Goal: Answer question/provide support

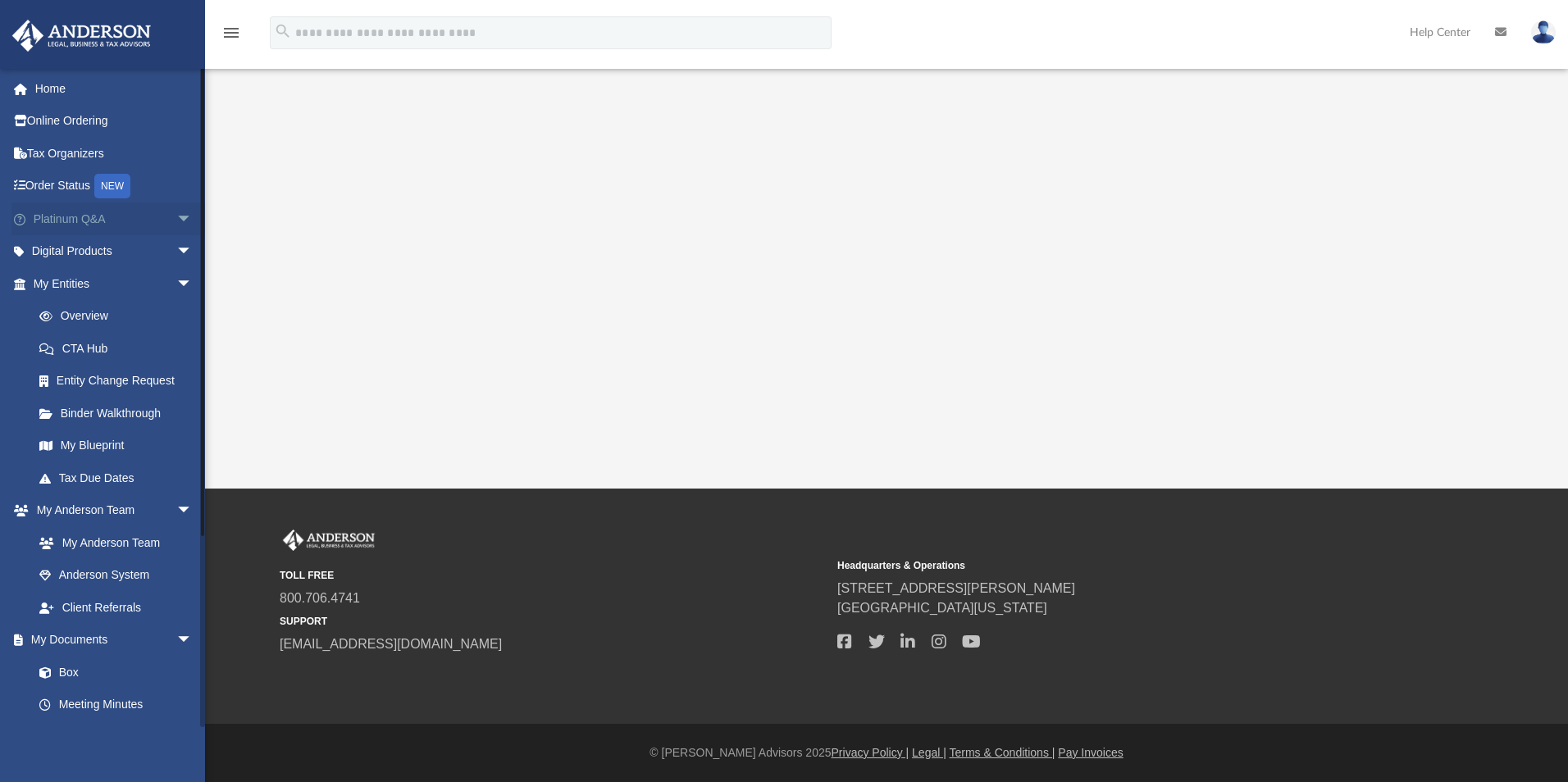
click at [177, 222] on span "arrow_drop_down" at bounding box center [192, 219] width 33 height 33
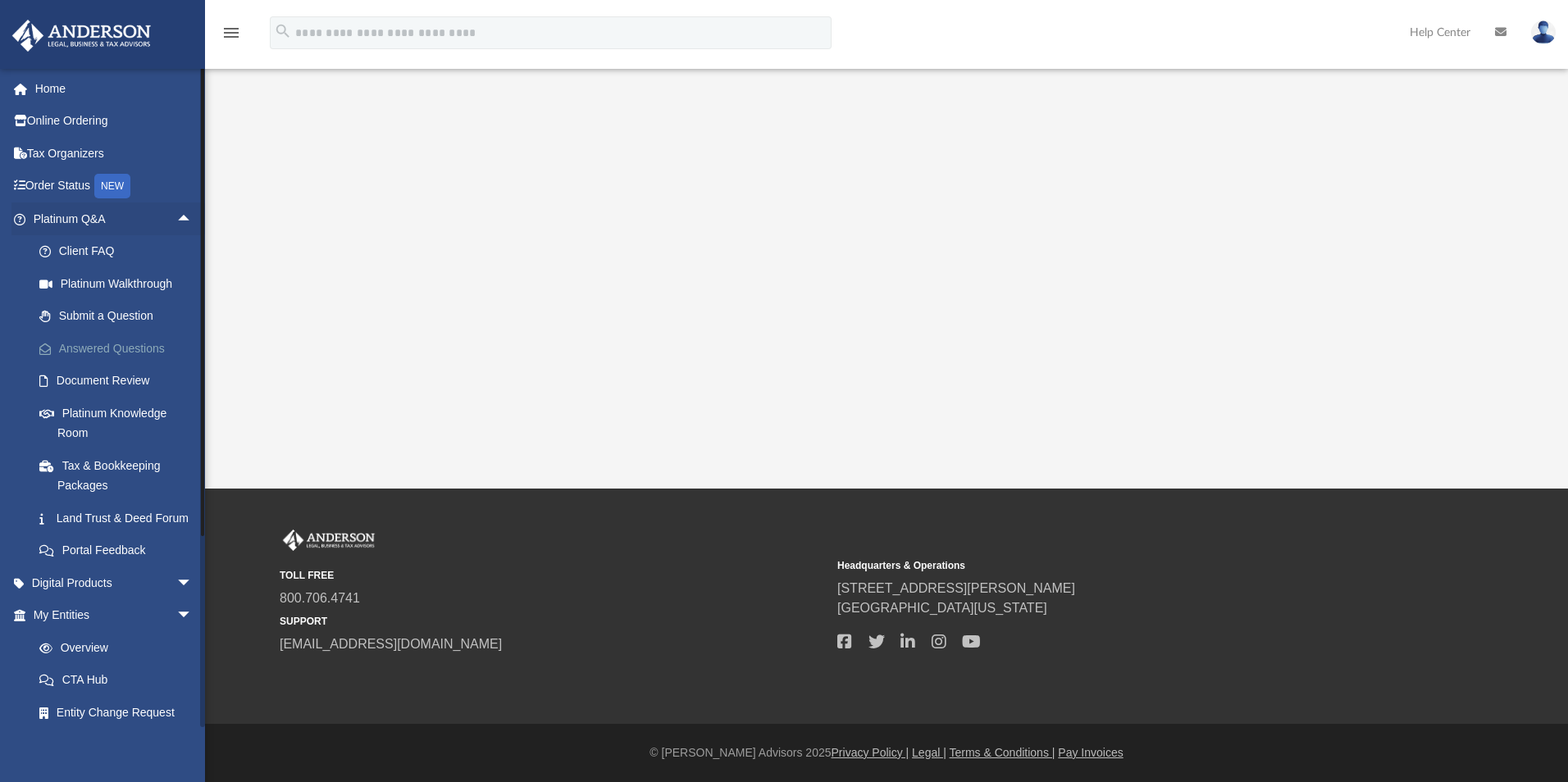
click at [145, 340] on link "Answered Questions" at bounding box center [120, 348] width 194 height 33
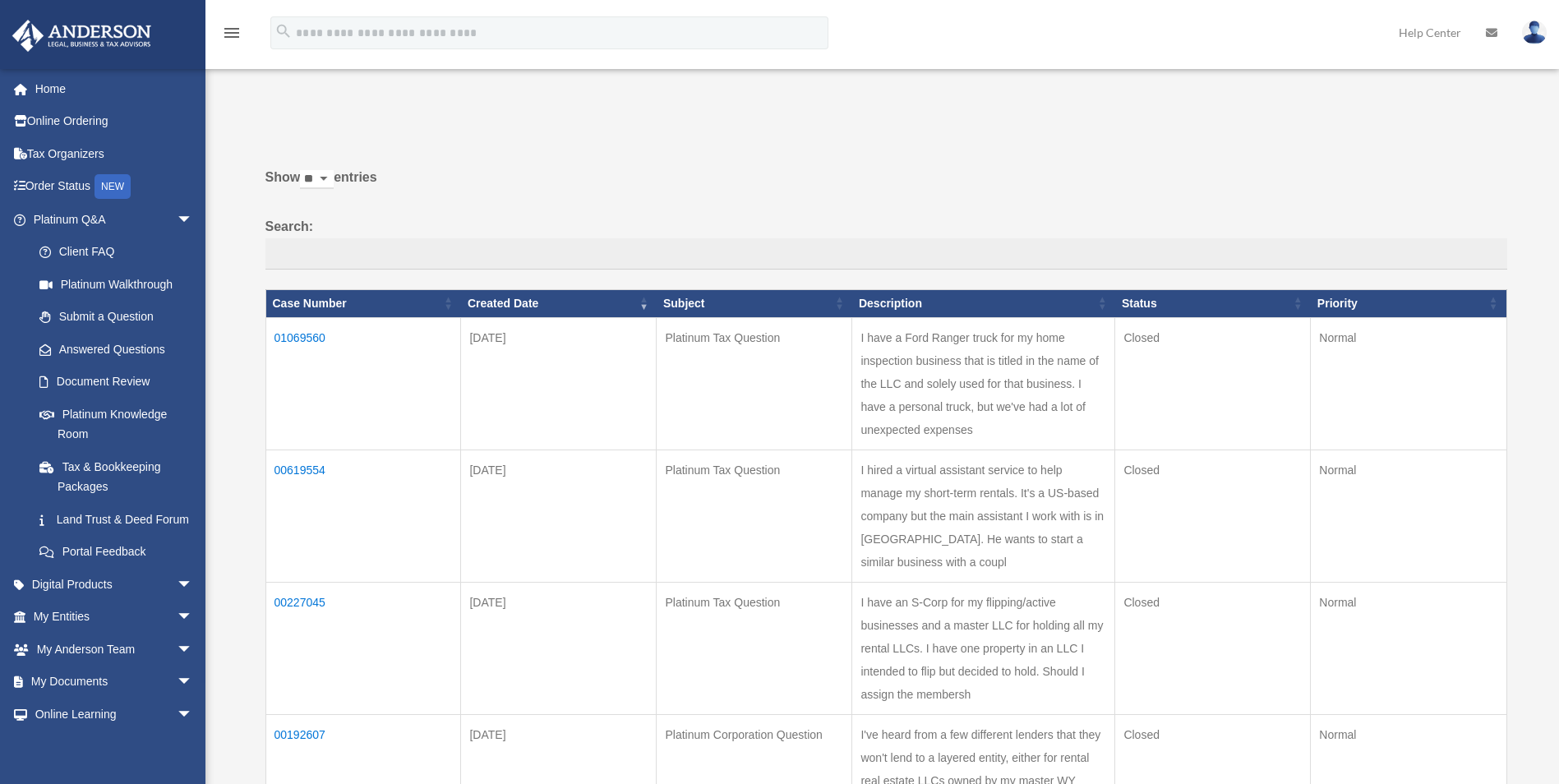
click at [323, 340] on td "01069560" at bounding box center [363, 383] width 195 height 132
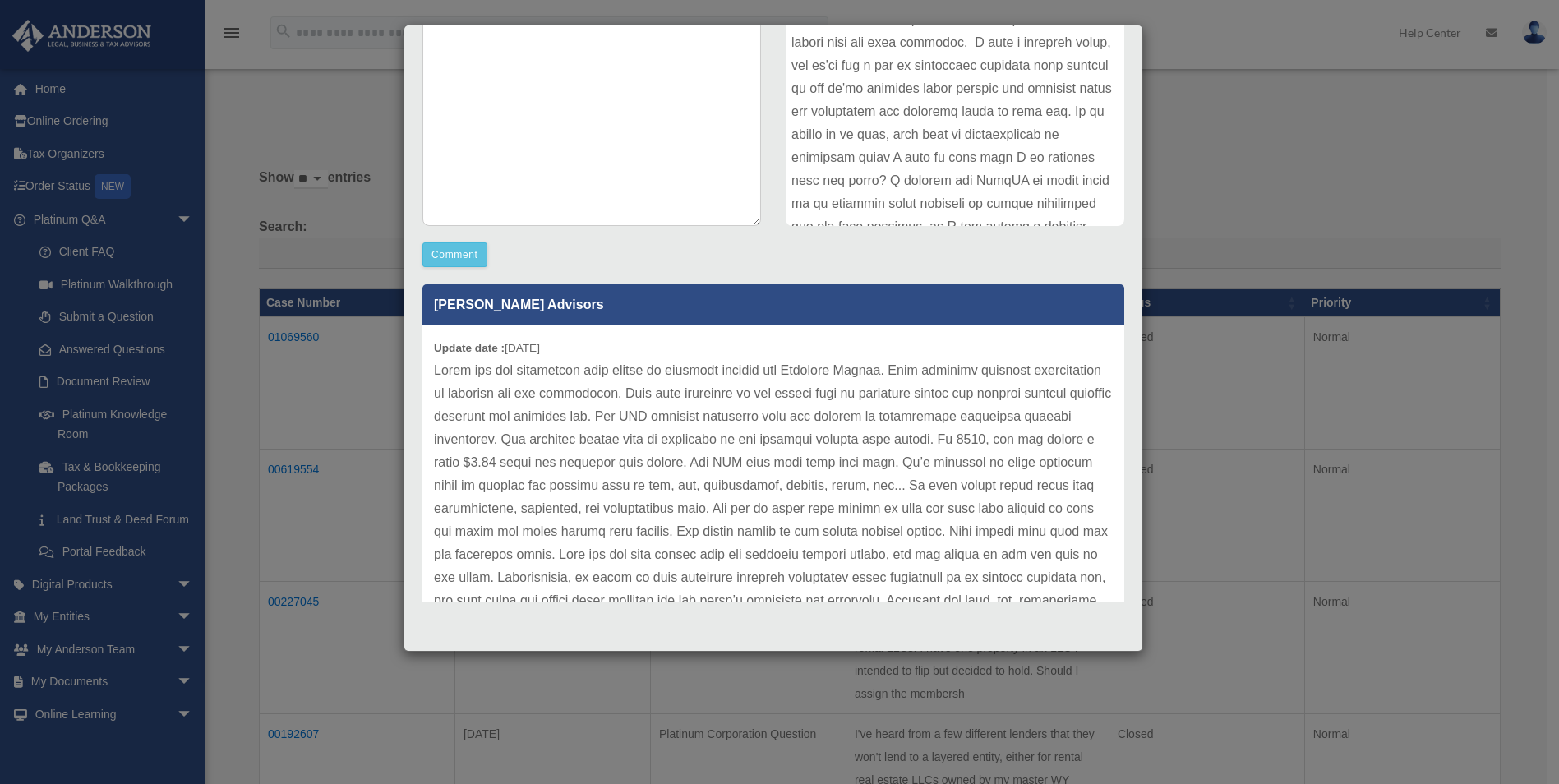
click at [605, 550] on p at bounding box center [772, 577] width 678 height 437
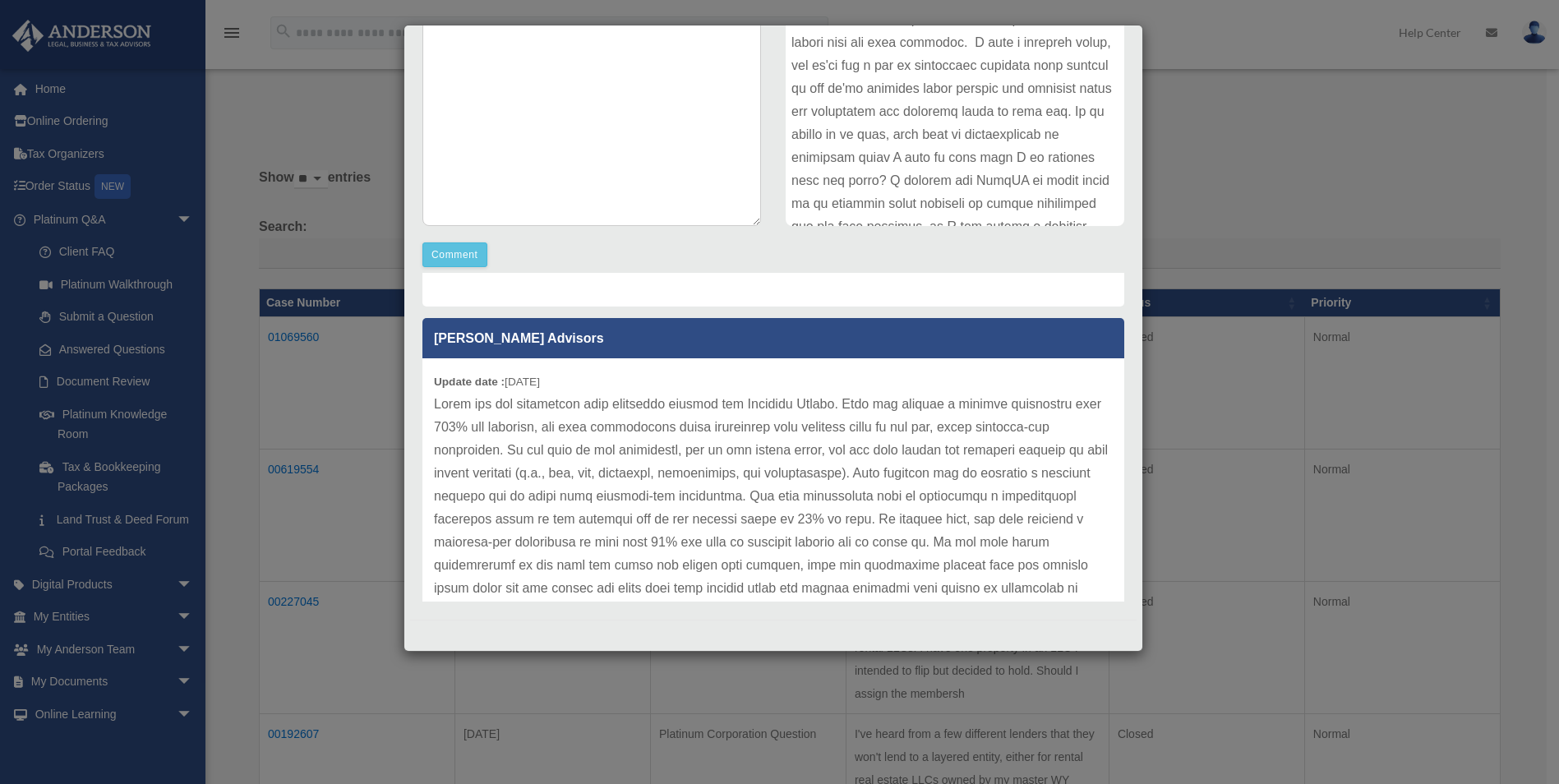
scroll to position [657, 0]
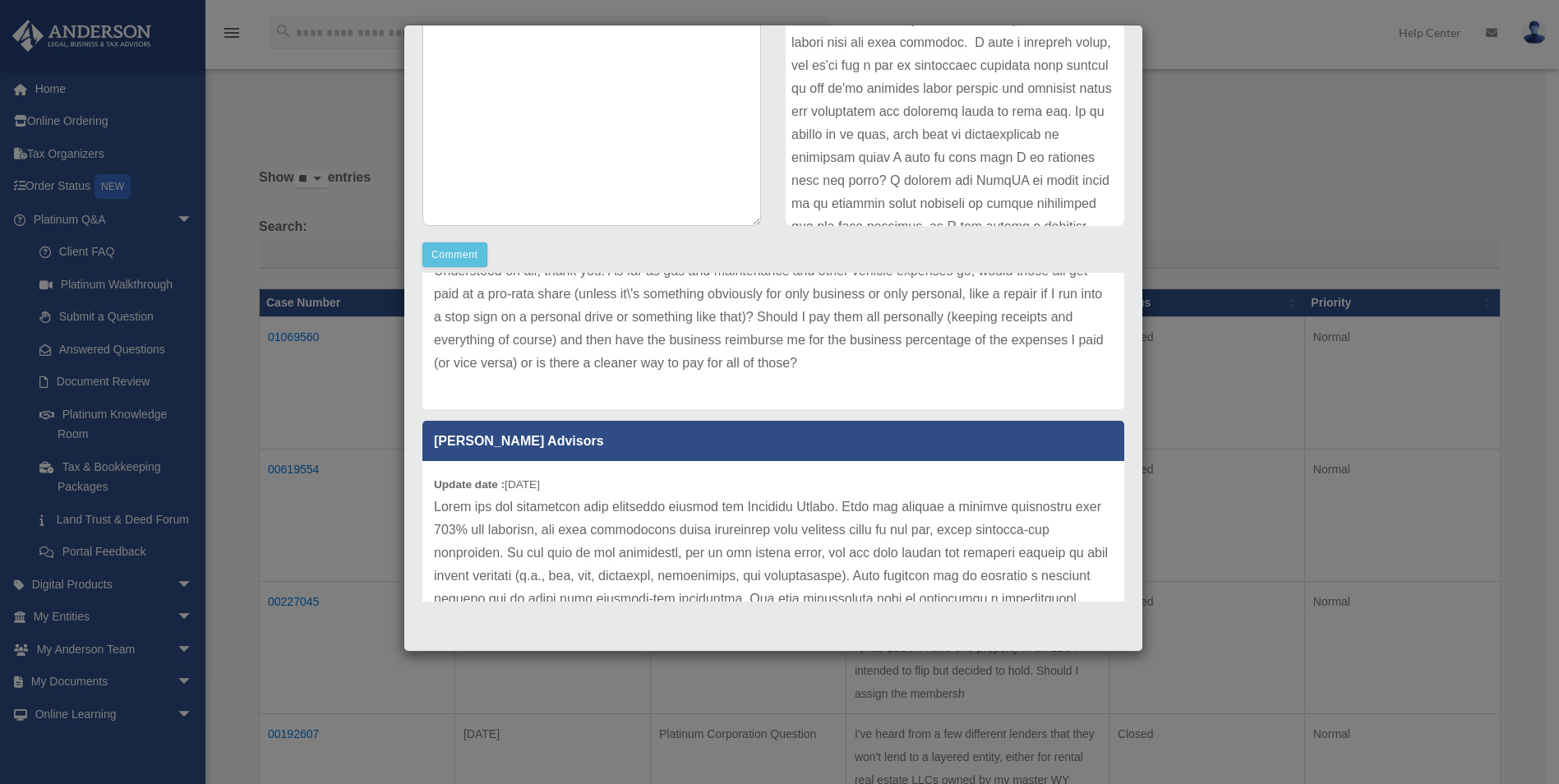
click at [1259, 178] on div "Case Detail × Platinum Tax Question Case Number 01069560 Created Date [DATE] St…" at bounding box center [779, 392] width 1559 height 784
